Goal: Task Accomplishment & Management: Use online tool/utility

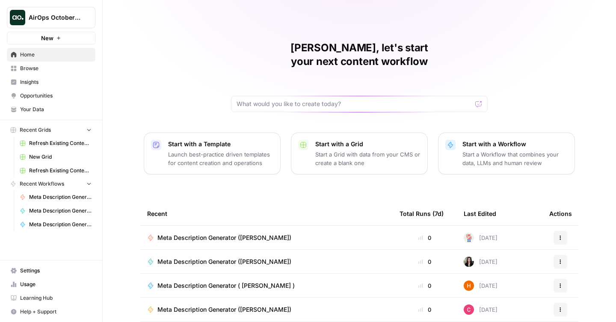
click at [42, 14] on span "AirOps October Cohort" at bounding box center [55, 17] width 52 height 9
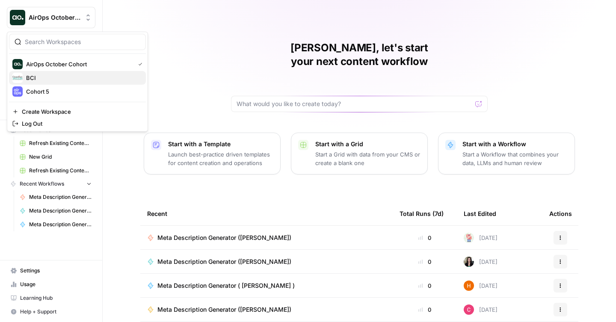
click at [38, 79] on span "BCI" at bounding box center [82, 78] width 113 height 9
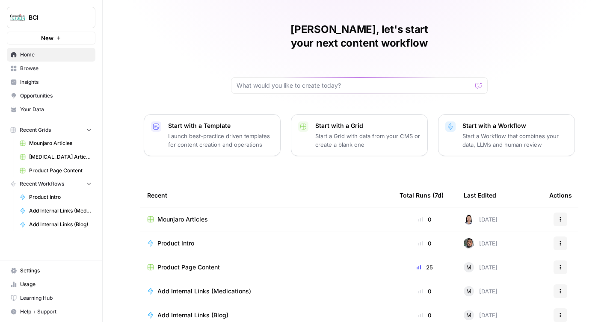
scroll to position [71, 0]
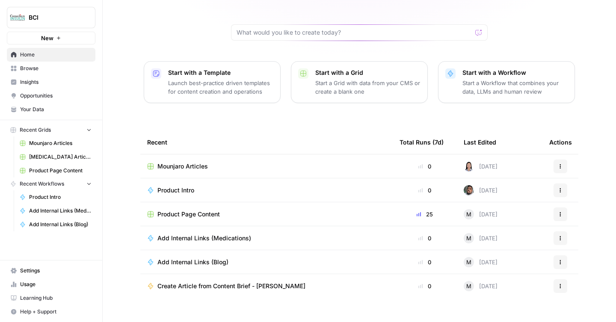
click at [199, 210] on span "Product Page Content" at bounding box center [188, 214] width 62 height 9
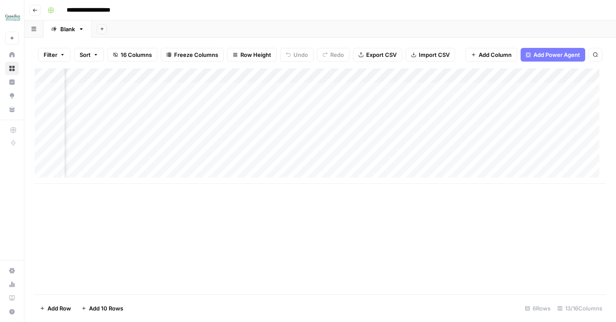
scroll to position [0, 432]
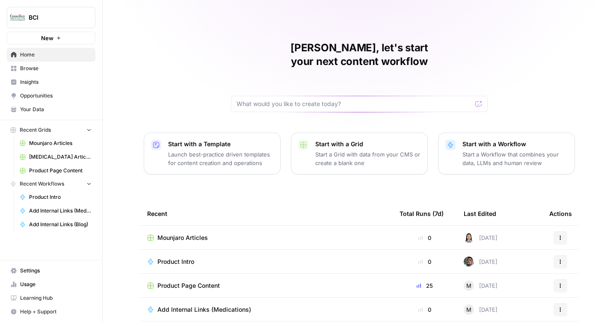
click at [196, 282] on span "Product Page Content" at bounding box center [188, 286] width 62 height 9
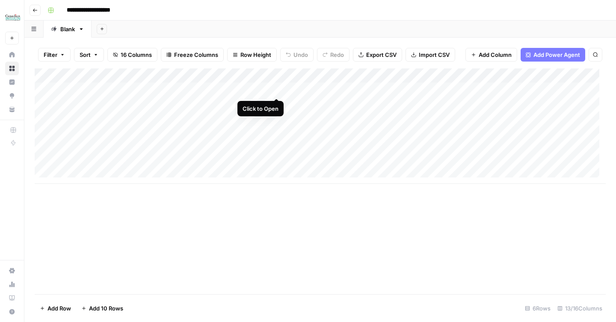
click at [273, 89] on div "Add Column" at bounding box center [320, 126] width 571 height 116
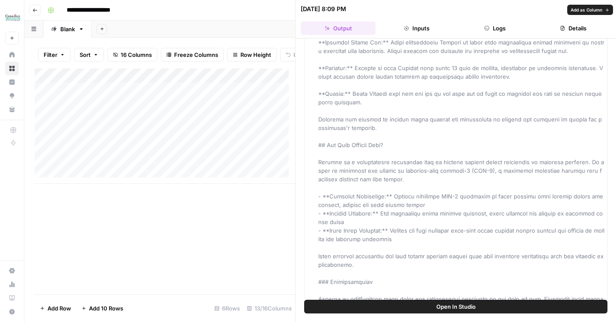
scroll to position [335, 0]
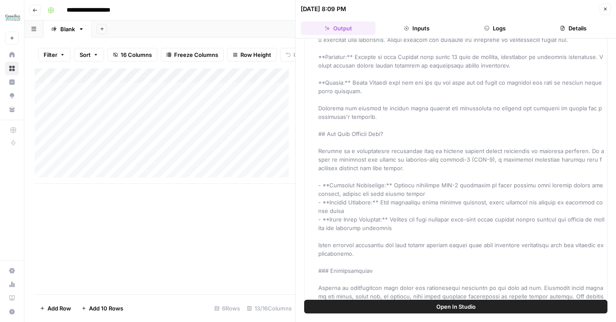
click at [607, 7] on icon "button" at bounding box center [605, 8] width 5 height 5
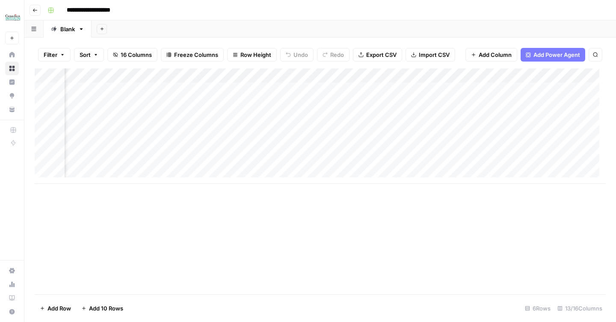
scroll to position [0, 419]
click at [303, 89] on div "Add Column" at bounding box center [320, 126] width 571 height 116
click at [235, 243] on div "Add Column" at bounding box center [320, 181] width 571 height 226
click at [157, 162] on div "Add Column" at bounding box center [320, 126] width 571 height 116
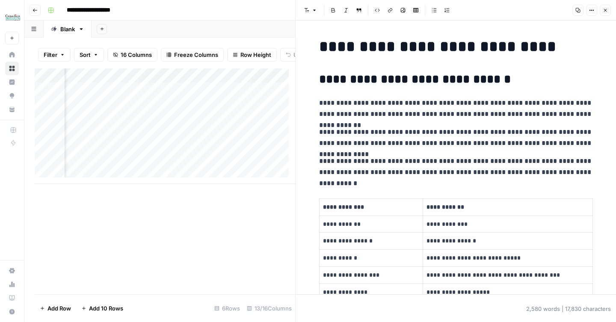
click at [371, 103] on p "**********" at bounding box center [456, 109] width 274 height 22
click at [559, 108] on p "**********" at bounding box center [456, 109] width 274 height 22
click at [233, 219] on div "Add Column" at bounding box center [165, 181] width 261 height 226
click at [607, 14] on button "Close" at bounding box center [605, 10] width 11 height 11
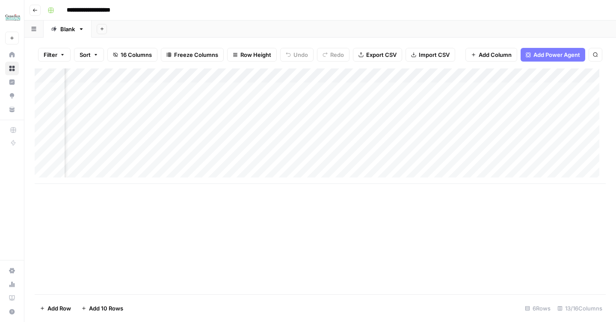
scroll to position [0, 294]
click at [264, 163] on div "Add Column" at bounding box center [320, 126] width 571 height 116
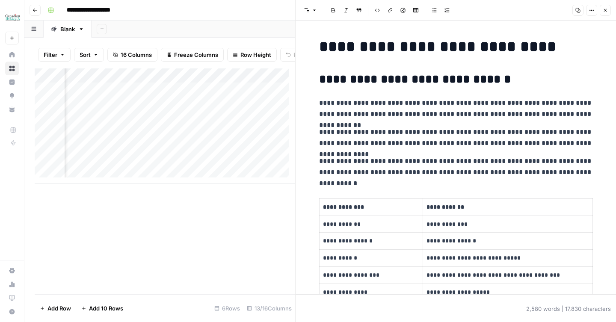
click at [370, 116] on p "**********" at bounding box center [456, 109] width 274 height 22
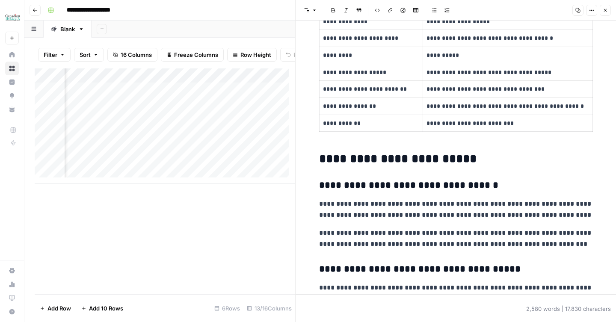
scroll to position [411, 0]
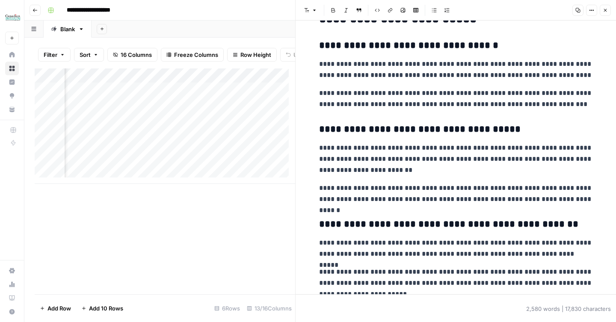
click at [601, 10] on button "Close" at bounding box center [605, 10] width 11 height 11
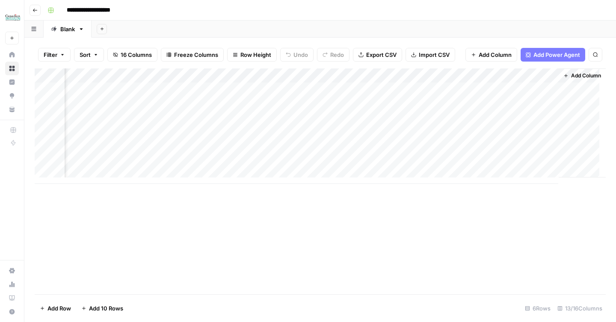
scroll to position [0, 597]
click at [380, 163] on div "Add Column" at bounding box center [320, 126] width 571 height 116
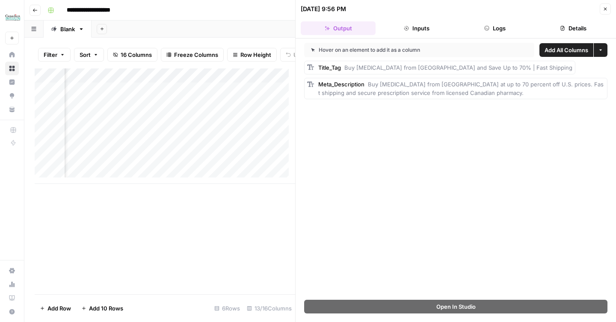
click at [605, 8] on icon "button" at bounding box center [605, 8] width 5 height 5
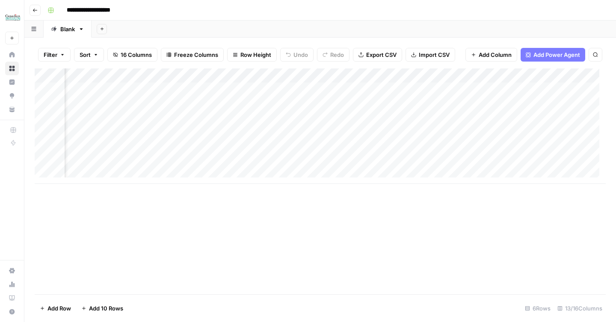
scroll to position [0, 368]
click at [385, 163] on div "Add Column" at bounding box center [320, 126] width 571 height 116
